Goal: Information Seeking & Learning: Learn about a topic

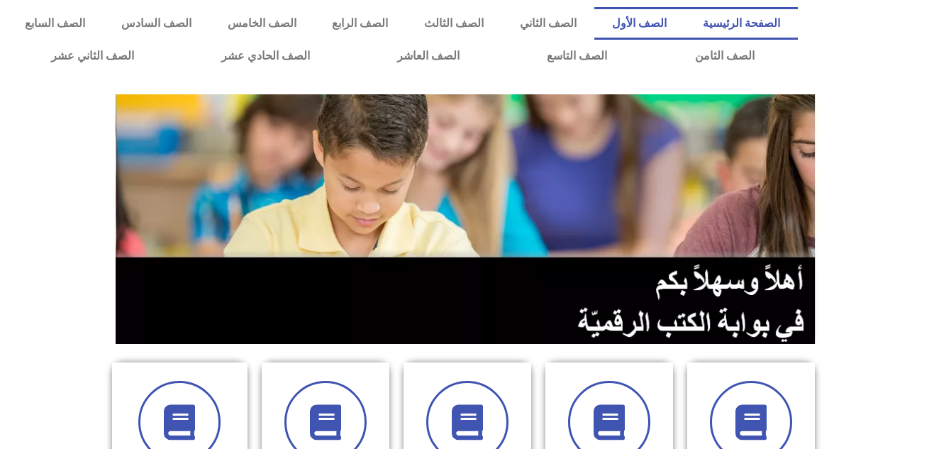
click at [658, 23] on link "الصف الأول" at bounding box center [639, 23] width 91 height 33
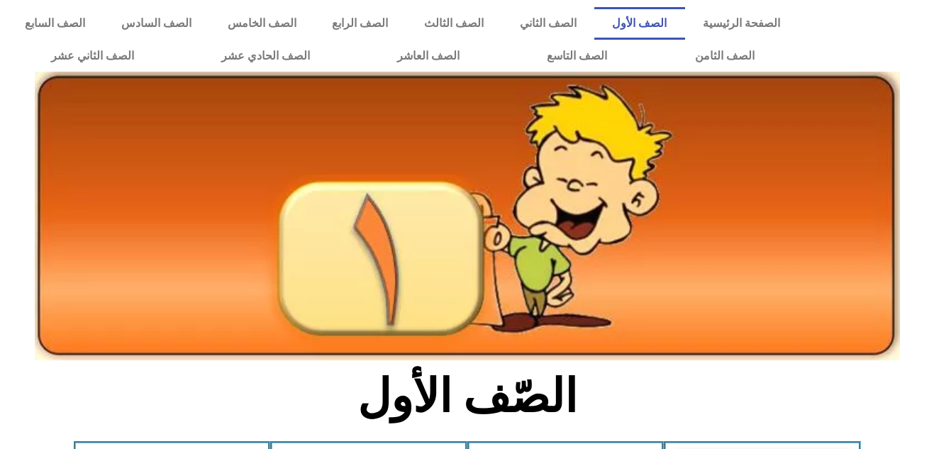
click at [658, 23] on link "الصف الأول" at bounding box center [639, 23] width 91 height 33
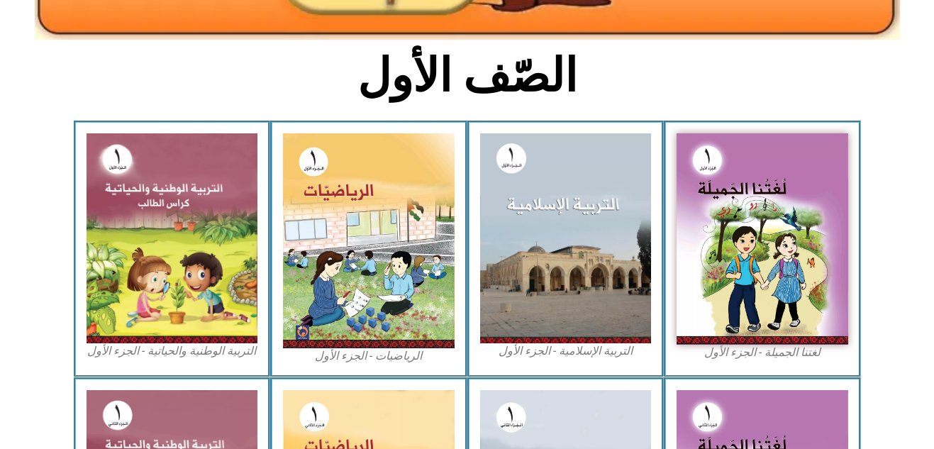
scroll to position [392, 0]
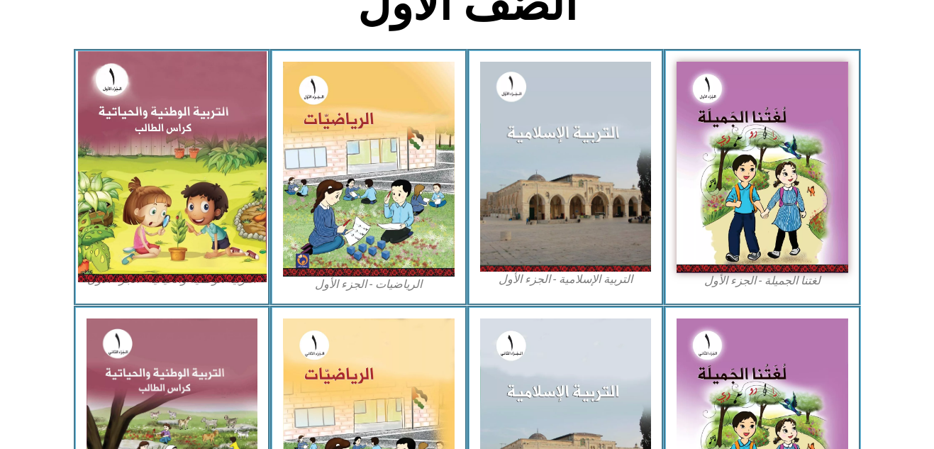
click at [158, 202] on img at bounding box center [171, 166] width 189 height 230
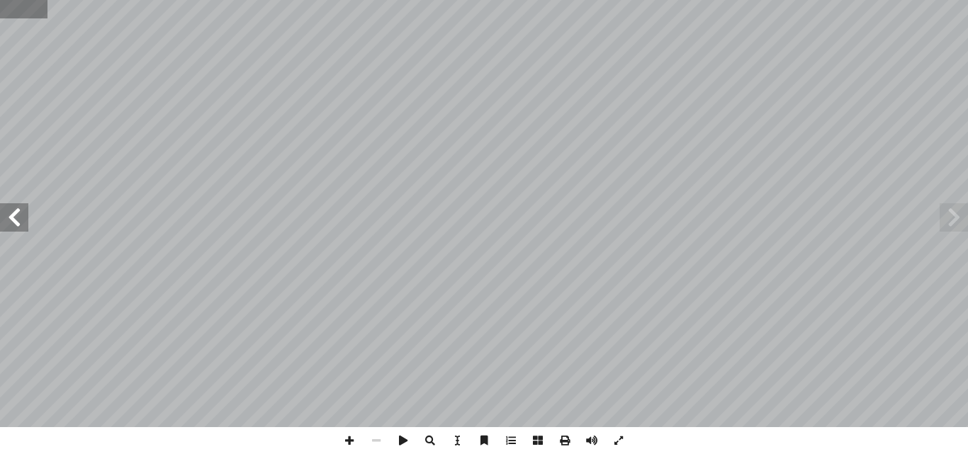
click at [6, 4] on input "text" at bounding box center [24, 9] width 48 height 18
type input "**"
click at [12, 213] on span at bounding box center [14, 217] width 28 height 28
